Goal: Transaction & Acquisition: Purchase product/service

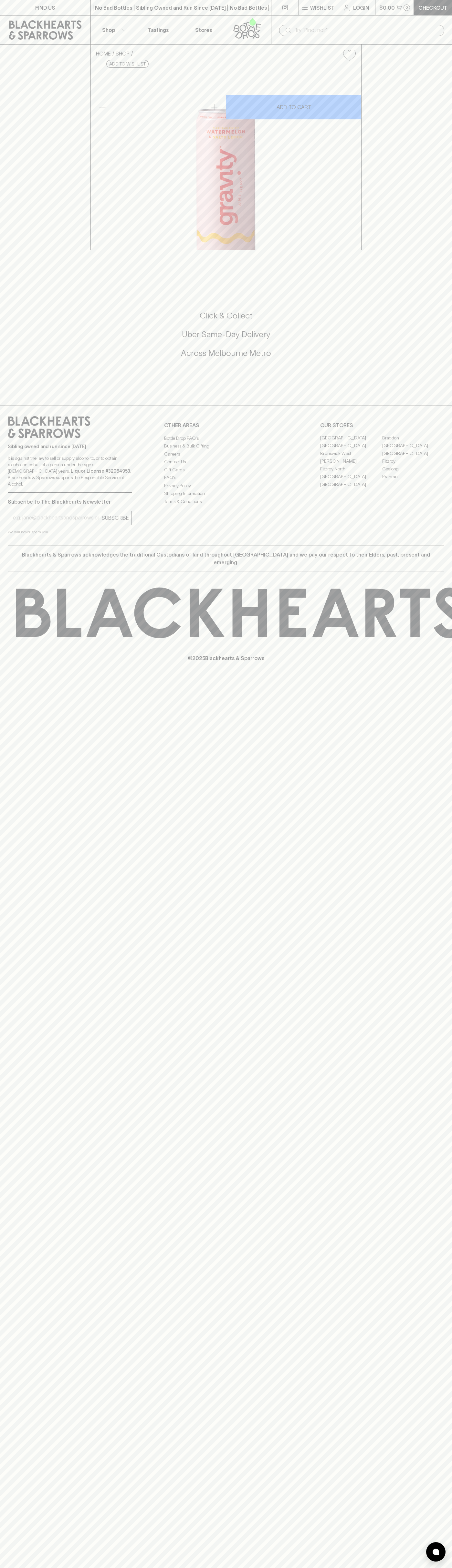
click at [436, 9] on p "Checkout" at bounding box center [433, 7] width 29 height 8
click at [149, 1567] on html "FIND US | No Bad Bottles | Sibling Owned and Run Since 2006 | No Bad Bottles | …" at bounding box center [226, 784] width 452 height 1568
click at [29, 945] on div "FIND US | No Bad Bottles | Sibling Owned and Run Since 2006 | No Bad Bottles | …" at bounding box center [226, 784] width 452 height 1568
